Goal: Use online tool/utility: Utilize a website feature to perform a specific function

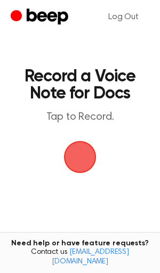
click at [82, 156] on span "button" at bounding box center [80, 157] width 55 height 55
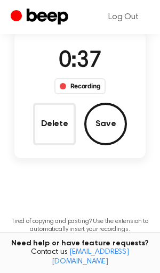
scroll to position [149, 0]
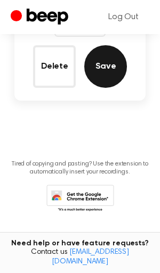
click at [106, 80] on button "Save" at bounding box center [105, 66] width 43 height 43
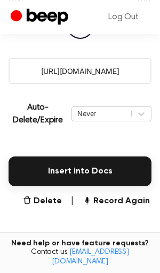
scroll to position [239, 0]
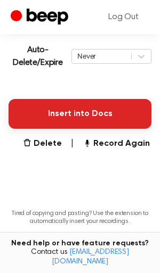
click at [82, 113] on button "Insert into Docs" at bounding box center [80, 114] width 143 height 30
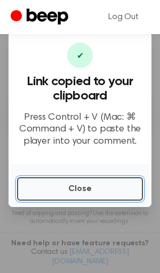
drag, startPoint x: 89, startPoint y: 188, endPoint x: 14, endPoint y: 171, distance: 77.4
click at [88, 187] on button "Close" at bounding box center [79, 188] width 125 height 23
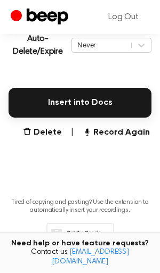
scroll to position [292, 0]
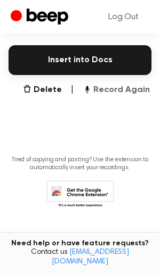
click at [115, 88] on button "Record Again" at bounding box center [115, 89] width 67 height 13
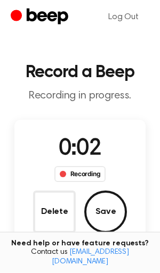
scroll to position [4, 0]
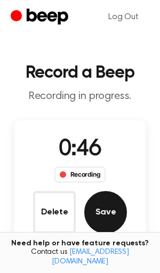
click at [101, 217] on button "Save" at bounding box center [105, 212] width 43 height 43
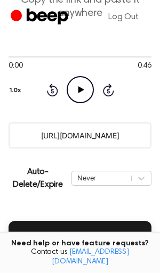
scroll to position [149, 0]
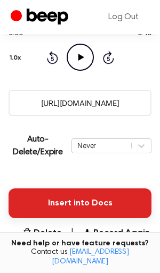
click at [80, 205] on button "Insert into Docs" at bounding box center [80, 203] width 143 height 30
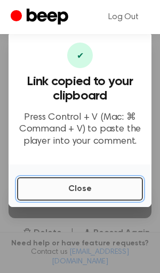
click at [79, 191] on button "Close" at bounding box center [79, 188] width 125 height 23
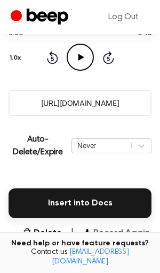
click at [118, 232] on button "Record Again" at bounding box center [115, 233] width 67 height 13
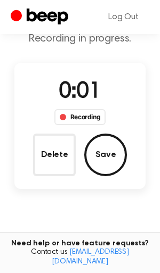
scroll to position [0, 0]
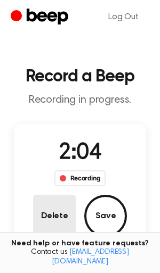
click at [60, 211] on button "Delete" at bounding box center [54, 216] width 43 height 43
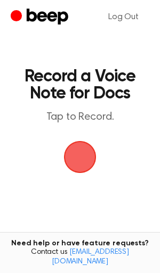
click at [77, 160] on span "button" at bounding box center [79, 157] width 43 height 43
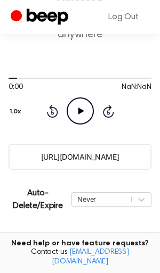
scroll to position [149, 0]
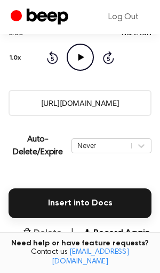
click at [50, 236] on button "Delete" at bounding box center [42, 233] width 39 height 13
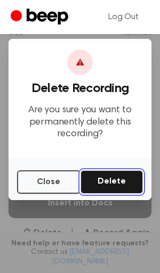
click at [110, 182] on button "Delete" at bounding box center [111, 181] width 62 height 23
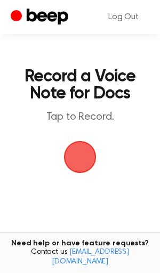
scroll to position [111, 0]
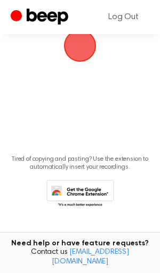
click at [78, 51] on span "button" at bounding box center [80, 46] width 32 height 32
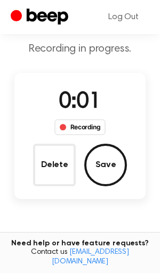
scroll to position [4, 0]
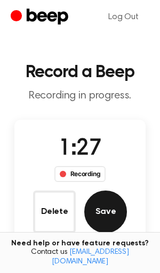
click at [116, 209] on button "Save" at bounding box center [105, 211] width 43 height 43
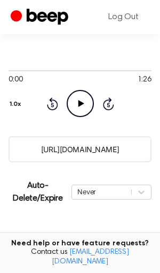
scroll to position [149, 0]
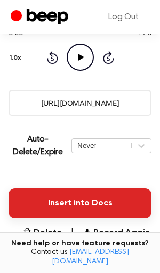
click at [88, 197] on button "Insert into Docs" at bounding box center [80, 203] width 143 height 30
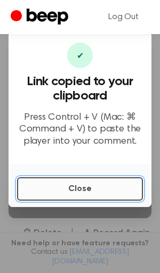
click at [83, 186] on button "Close" at bounding box center [79, 188] width 125 height 23
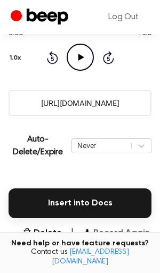
click at [118, 232] on button "Record Again" at bounding box center [115, 233] width 67 height 13
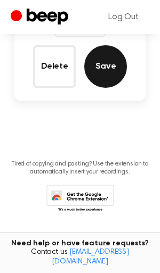
click at [107, 66] on button "Save" at bounding box center [105, 66] width 43 height 43
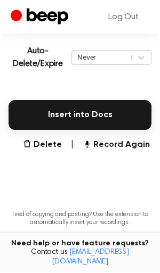
scroll to position [239, 0]
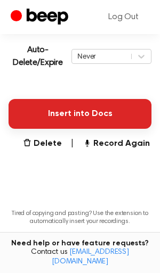
click at [90, 116] on button "Insert into Docs" at bounding box center [80, 114] width 143 height 30
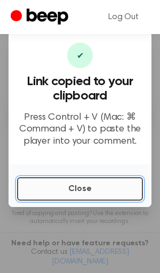
click at [95, 191] on button "Close" at bounding box center [79, 188] width 125 height 23
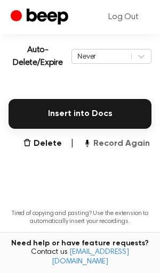
click at [111, 142] on button "Record Again" at bounding box center [115, 143] width 67 height 13
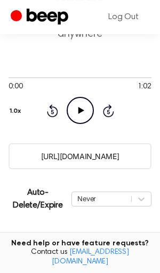
scroll to position [149, 0]
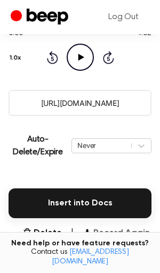
click at [114, 231] on button "Record Again" at bounding box center [115, 233] width 67 height 13
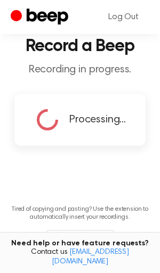
scroll to position [0, 0]
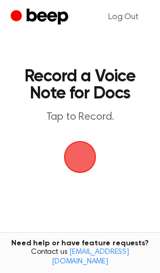
click at [78, 159] on span "button" at bounding box center [80, 157] width 35 height 35
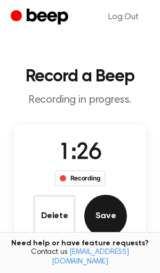
click at [114, 222] on button "Save" at bounding box center [105, 216] width 43 height 43
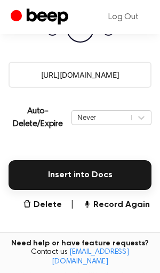
scroll to position [239, 0]
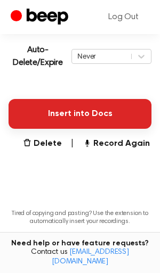
click at [83, 114] on button "Insert into Docs" at bounding box center [80, 114] width 143 height 30
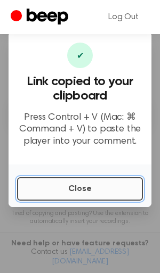
click at [97, 186] on button "Close" at bounding box center [79, 188] width 125 height 23
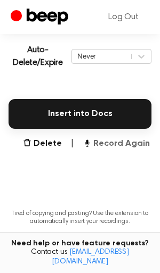
click at [110, 146] on button "Record Again" at bounding box center [115, 143] width 67 height 13
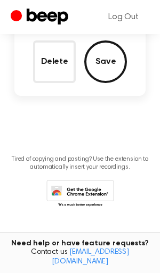
scroll to position [100, 0]
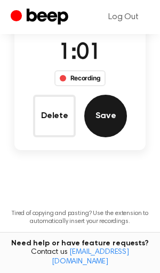
click at [103, 116] on button "Save" at bounding box center [105, 116] width 43 height 43
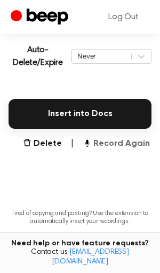
scroll to position [239, 0]
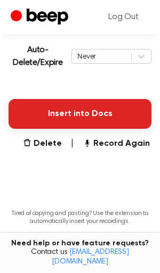
click at [106, 114] on button "Insert into Docs" at bounding box center [80, 114] width 143 height 30
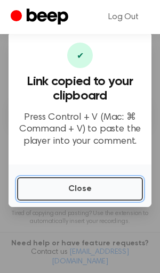
drag, startPoint x: 98, startPoint y: 192, endPoint x: 10, endPoint y: 164, distance: 92.8
click at [95, 191] on button "Close" at bounding box center [79, 188] width 125 height 23
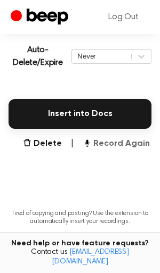
click at [133, 145] on button "Record Again" at bounding box center [115, 143] width 67 height 13
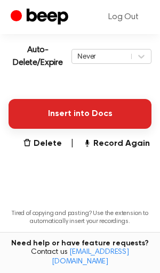
click at [99, 115] on button "Insert into Docs" at bounding box center [80, 114] width 143 height 30
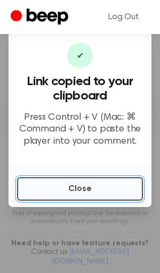
drag, startPoint x: 87, startPoint y: 196, endPoint x: 65, endPoint y: 175, distance: 30.1
click at [86, 195] on button "Close" at bounding box center [79, 188] width 125 height 23
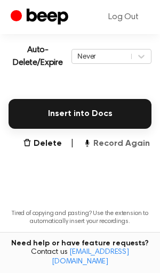
click at [115, 147] on button "Record Again" at bounding box center [115, 143] width 67 height 13
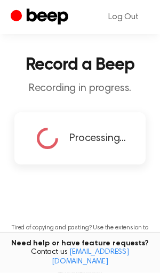
scroll to position [0, 0]
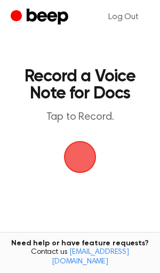
click at [78, 154] on span "button" at bounding box center [80, 157] width 30 height 30
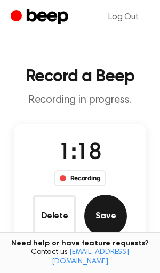
click at [103, 213] on button "Save" at bounding box center [105, 216] width 43 height 43
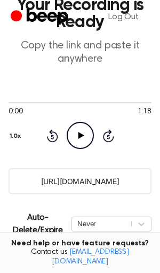
scroll to position [149, 0]
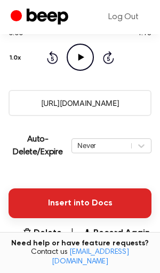
click at [103, 205] on button "Insert into Docs" at bounding box center [80, 203] width 143 height 30
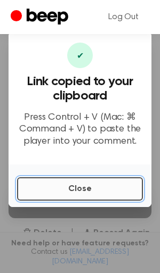
click at [81, 191] on button "Close" at bounding box center [79, 188] width 125 height 23
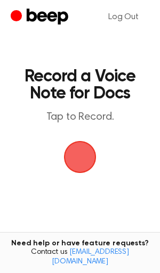
click at [78, 153] on span "button" at bounding box center [80, 157] width 36 height 36
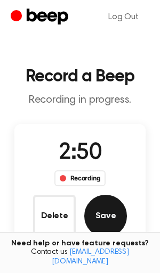
click at [114, 216] on button "Save" at bounding box center [105, 216] width 43 height 43
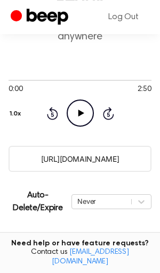
scroll to position [149, 0]
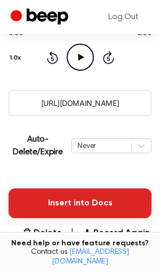
click at [83, 197] on button "Insert into Docs" at bounding box center [80, 203] width 143 height 30
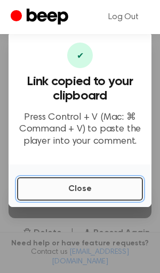
click at [84, 186] on button "Close" at bounding box center [79, 188] width 125 height 23
